Goal: Information Seeking & Learning: Learn about a topic

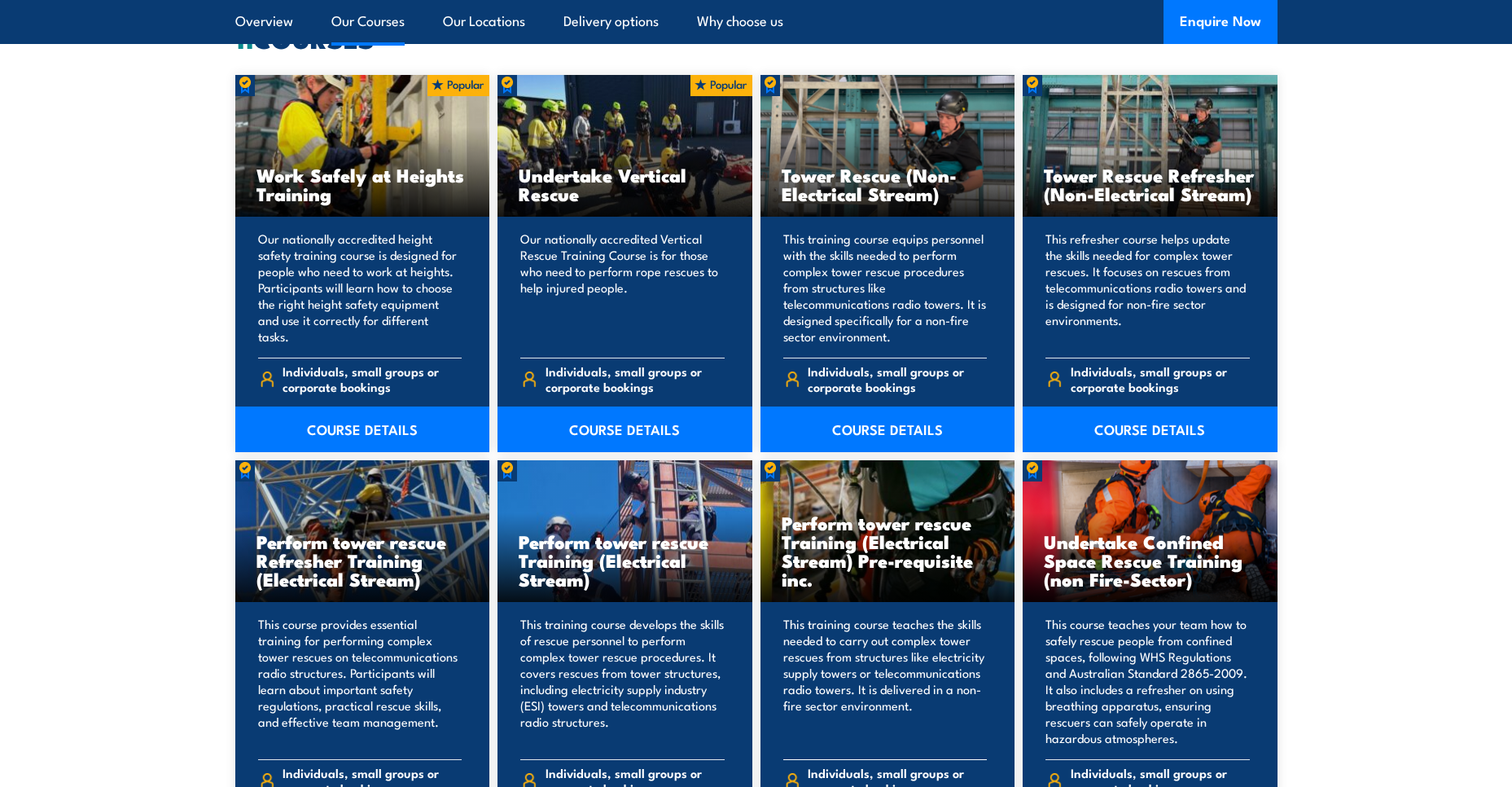
scroll to position [1298, 0]
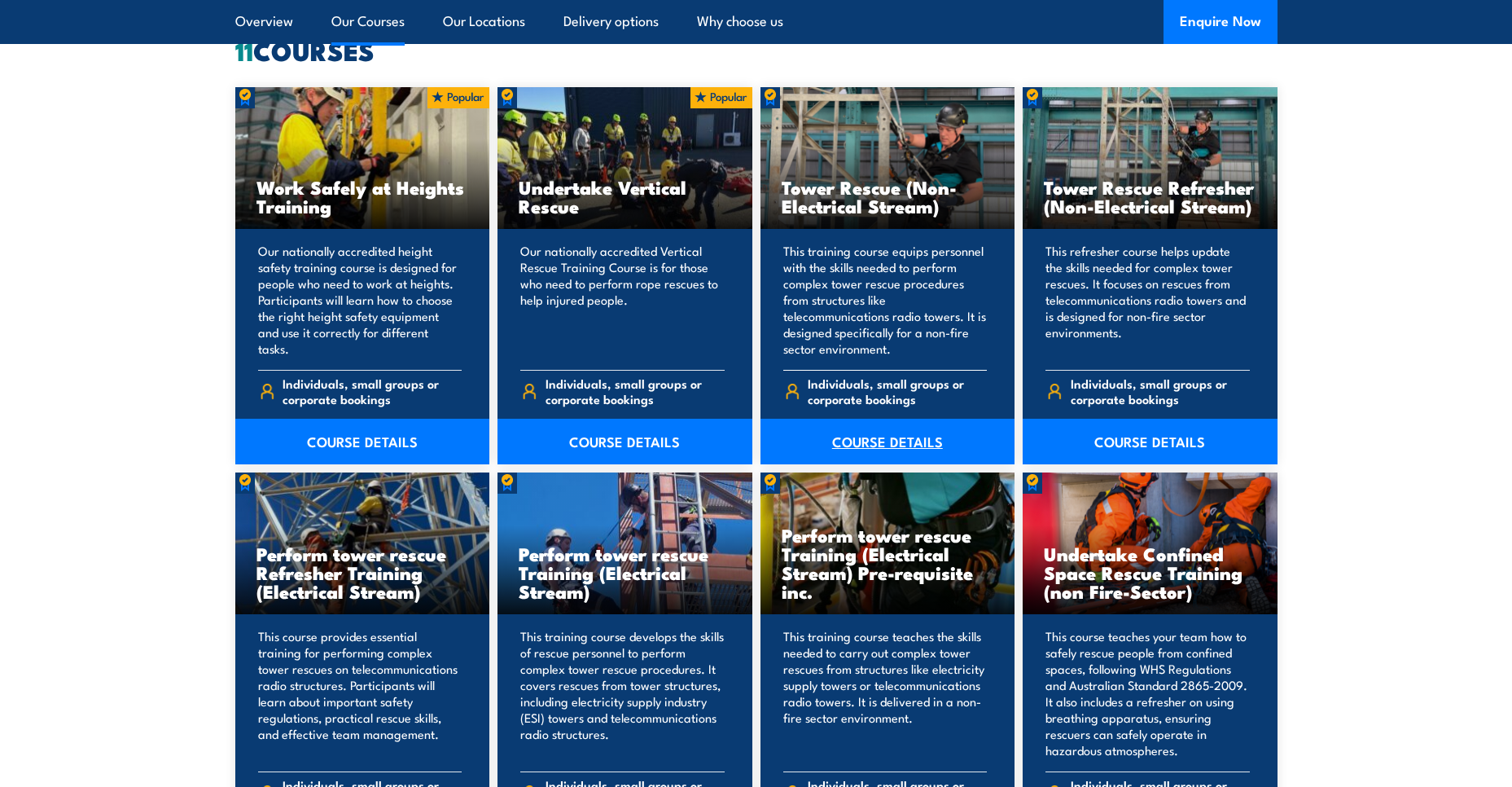
click at [903, 436] on link "COURSE DETAILS" at bounding box center [888, 442] width 255 height 46
click at [1156, 436] on link "COURSE DETAILS" at bounding box center [1150, 442] width 255 height 46
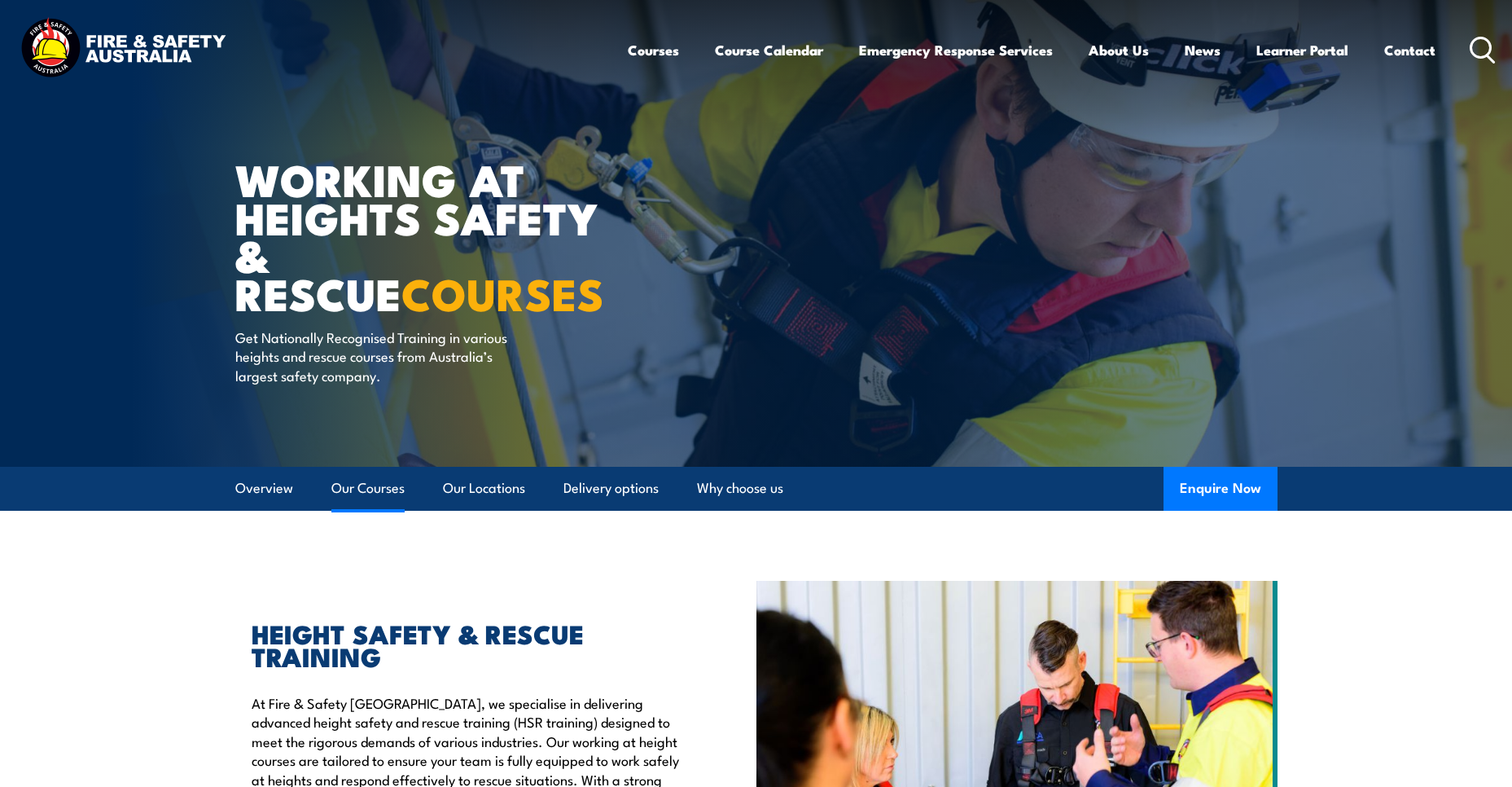
scroll to position [1298, 0]
